Goal: Information Seeking & Learning: Learn about a topic

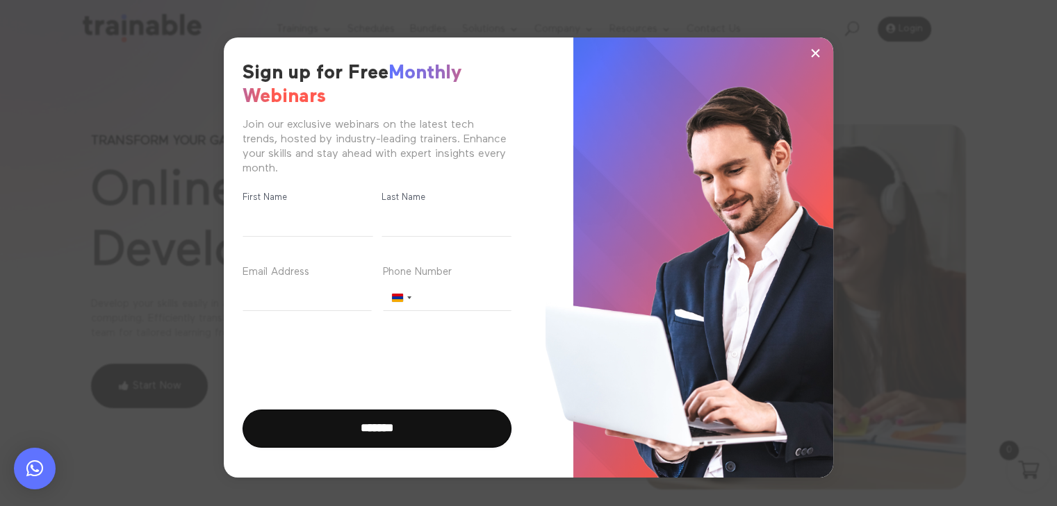
click at [815, 52] on span "×" at bounding box center [815, 52] width 12 height 21
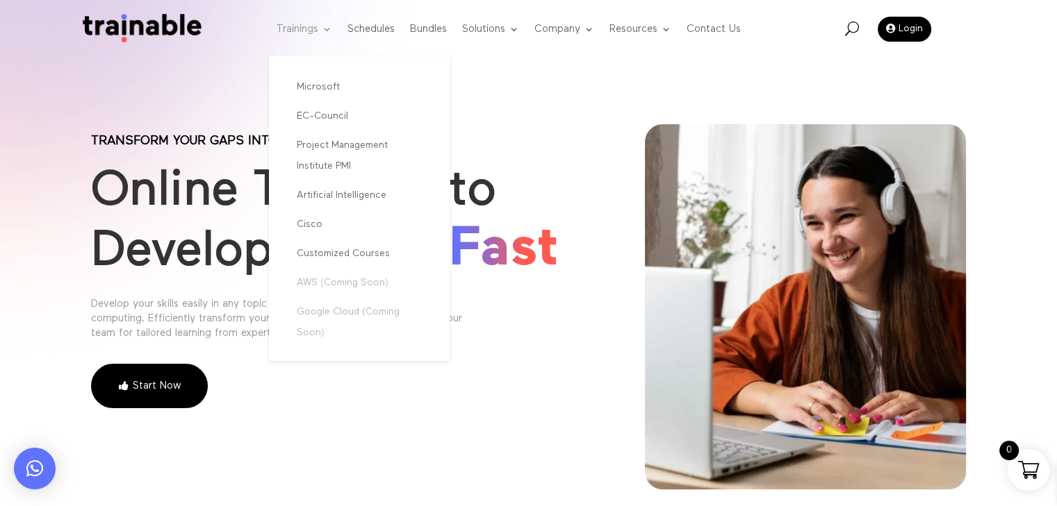
click at [294, 26] on link "Trainings" at bounding box center [304, 29] width 56 height 55
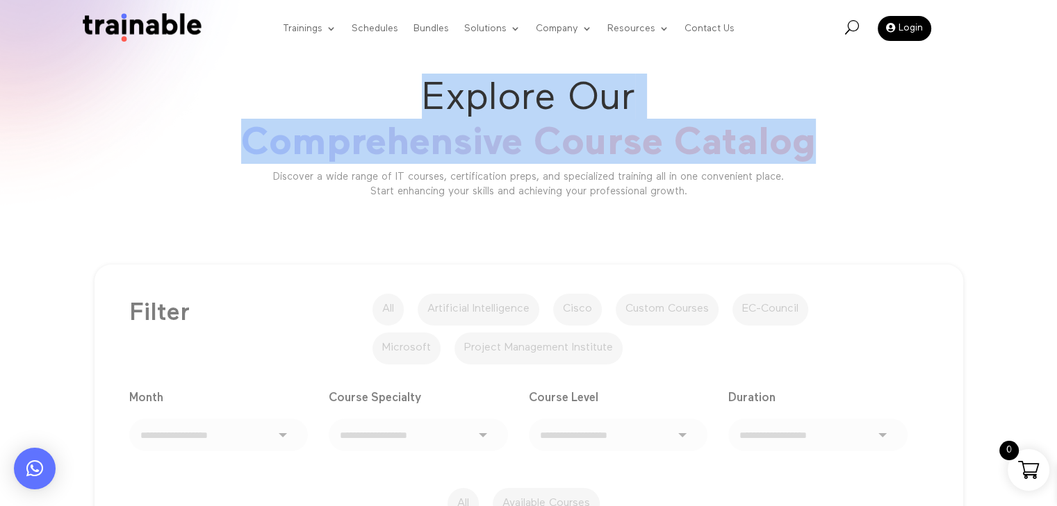
drag, startPoint x: 421, startPoint y: 99, endPoint x: 820, endPoint y: 143, distance: 401.8
click at [820, 143] on h1 "Explore Our Comprehensive Course Catalog" at bounding box center [528, 123] width 875 height 98
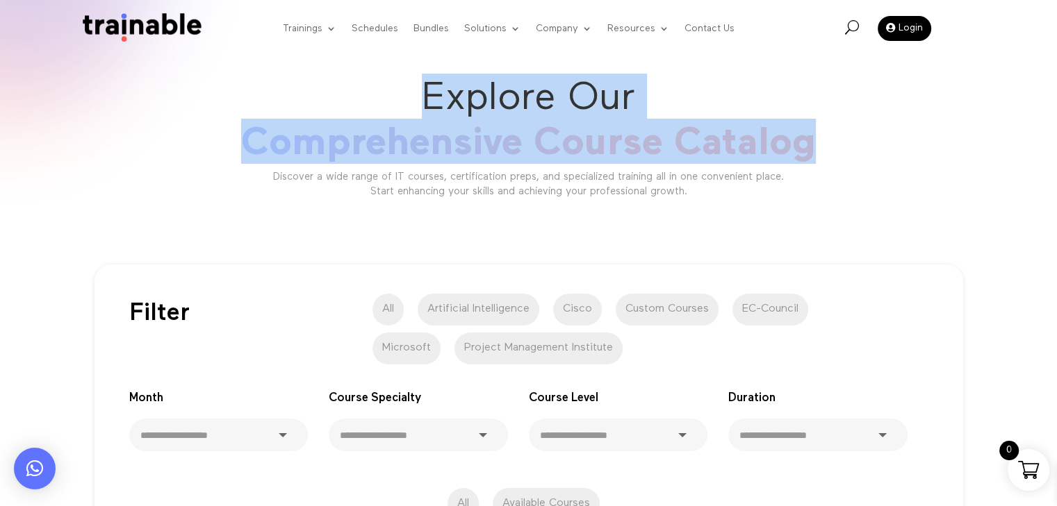
click at [569, 111] on span "Explore Our" at bounding box center [528, 98] width 213 height 39
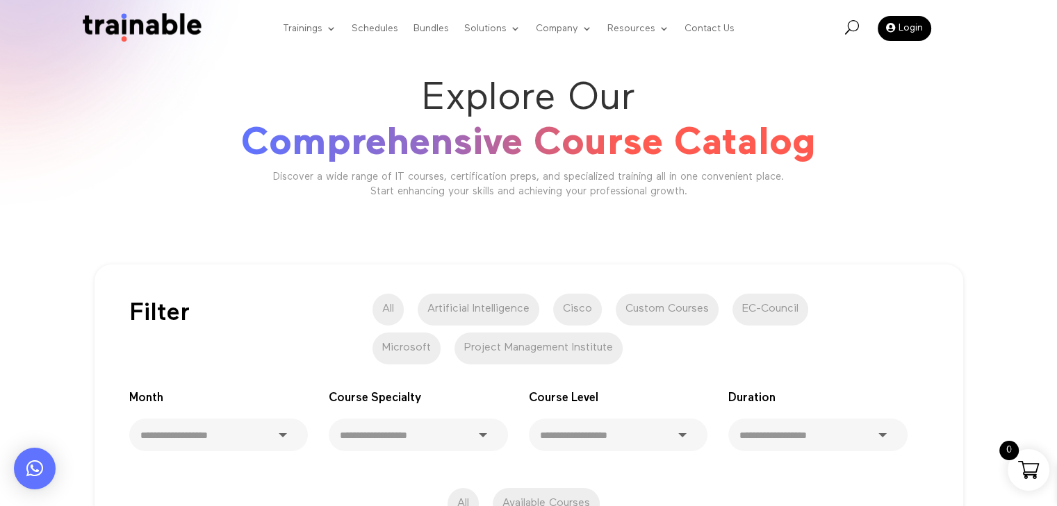
click at [427, 95] on span "Explore Our" at bounding box center [528, 98] width 213 height 39
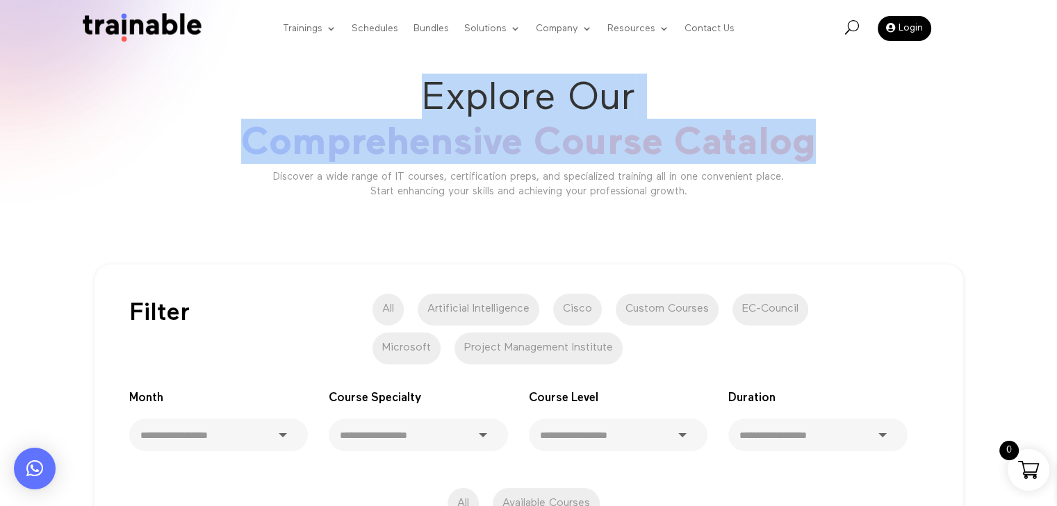
drag, startPoint x: 427, startPoint y: 97, endPoint x: 854, endPoint y: 158, distance: 432.3
click at [854, 158] on h1 "Explore Our Comprehensive Course Catalog" at bounding box center [528, 123] width 875 height 98
click at [452, 108] on span "Explore Our" at bounding box center [528, 98] width 213 height 39
drag, startPoint x: 422, startPoint y: 92, endPoint x: 832, endPoint y: 124, distance: 411.1
click at [832, 124] on h1 "Explore Our Comprehensive Course Catalog" at bounding box center [528, 123] width 875 height 98
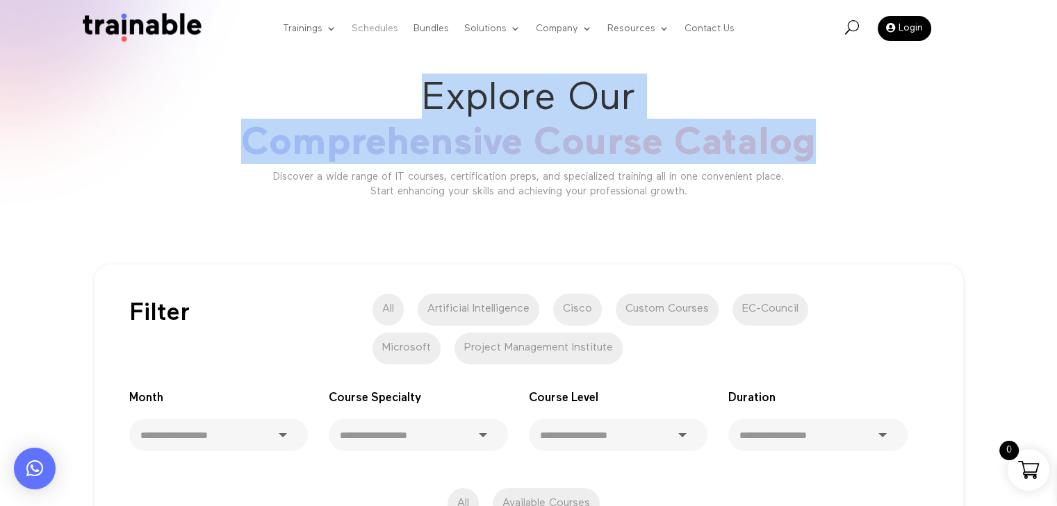
click at [379, 24] on link "Schedules" at bounding box center [375, 28] width 47 height 53
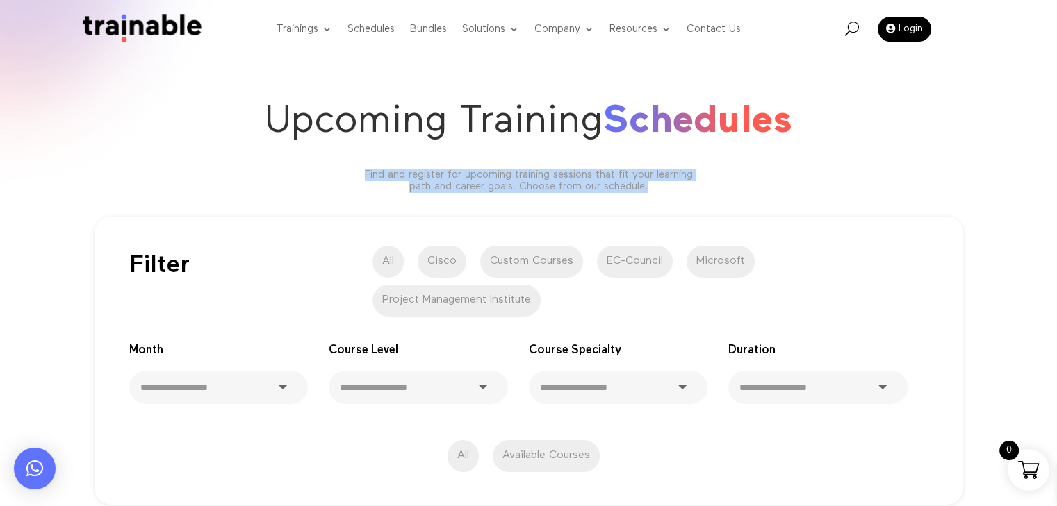
drag, startPoint x: 358, startPoint y: 174, endPoint x: 720, endPoint y: 198, distance: 362.1
click at [720, 198] on div "Upcoming Training Schedules Find and register for upcoming training sessions th…" at bounding box center [528, 101] width 1057 height 202
click at [534, 187] on p "Find and register for upcoming training sessions that fit your learning path an…" at bounding box center [528, 181] width 347 height 23
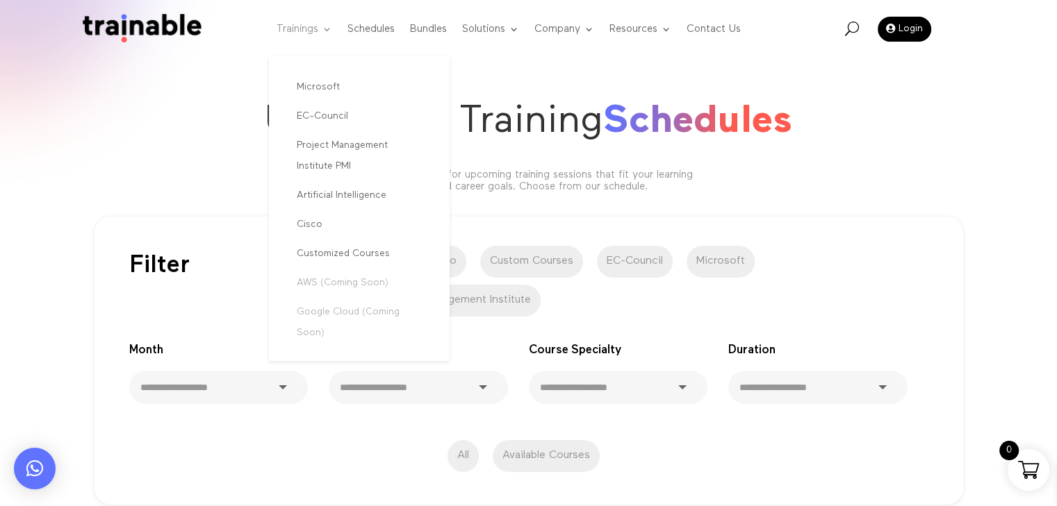
click at [290, 29] on link "Trainings" at bounding box center [304, 29] width 56 height 55
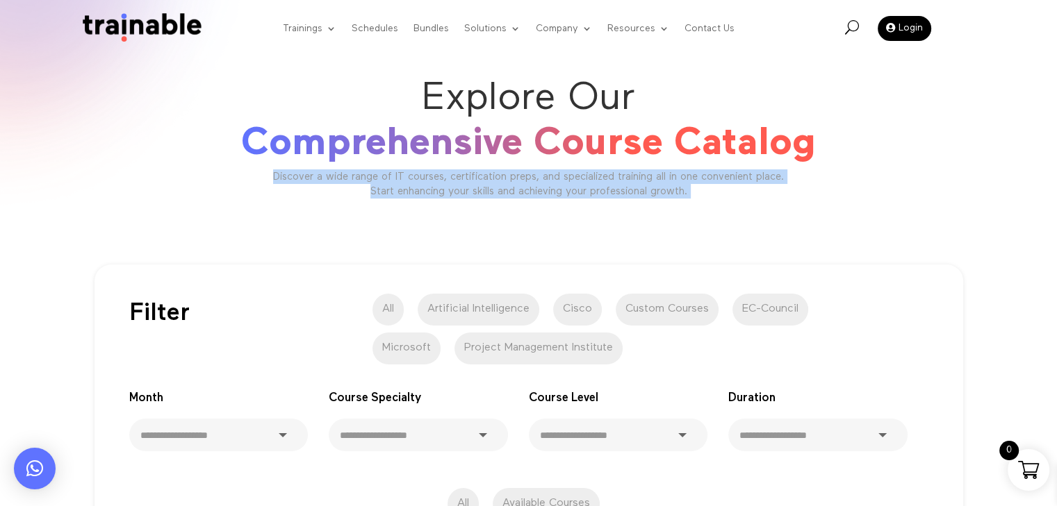
drag, startPoint x: 270, startPoint y: 177, endPoint x: 743, endPoint y: 229, distance: 475.9
click at [521, 204] on div "Explore Our Comprehensive Course Catalog Discover a wide range of IT courses, c…" at bounding box center [528, 143] width 875 height 148
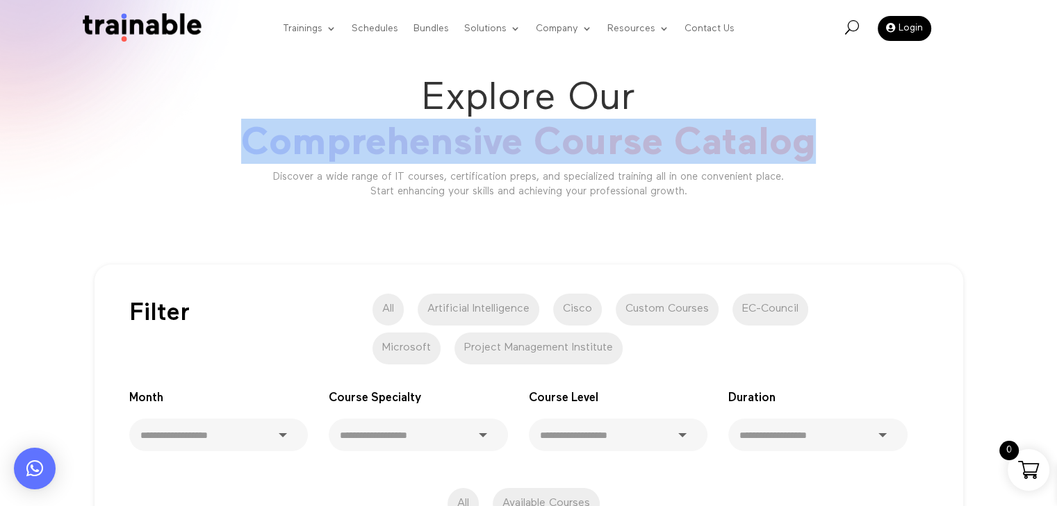
drag, startPoint x: 243, startPoint y: 142, endPoint x: 862, endPoint y: 145, distance: 619.0
click at [862, 145] on h1 "Explore Our Comprehensive Course Catalog" at bounding box center [528, 123] width 875 height 98
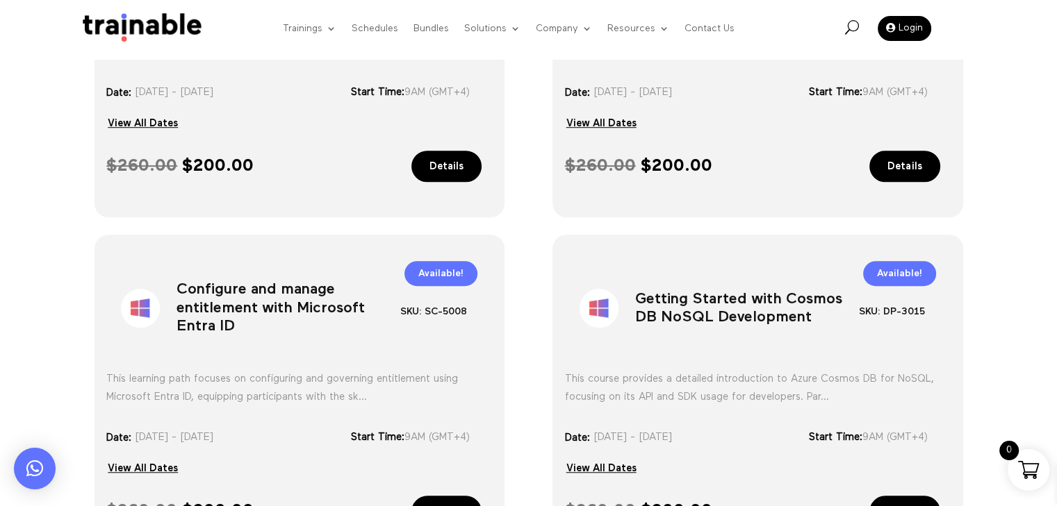
scroll to position [1112, 0]
